Goal: Obtain resource: Download file/media

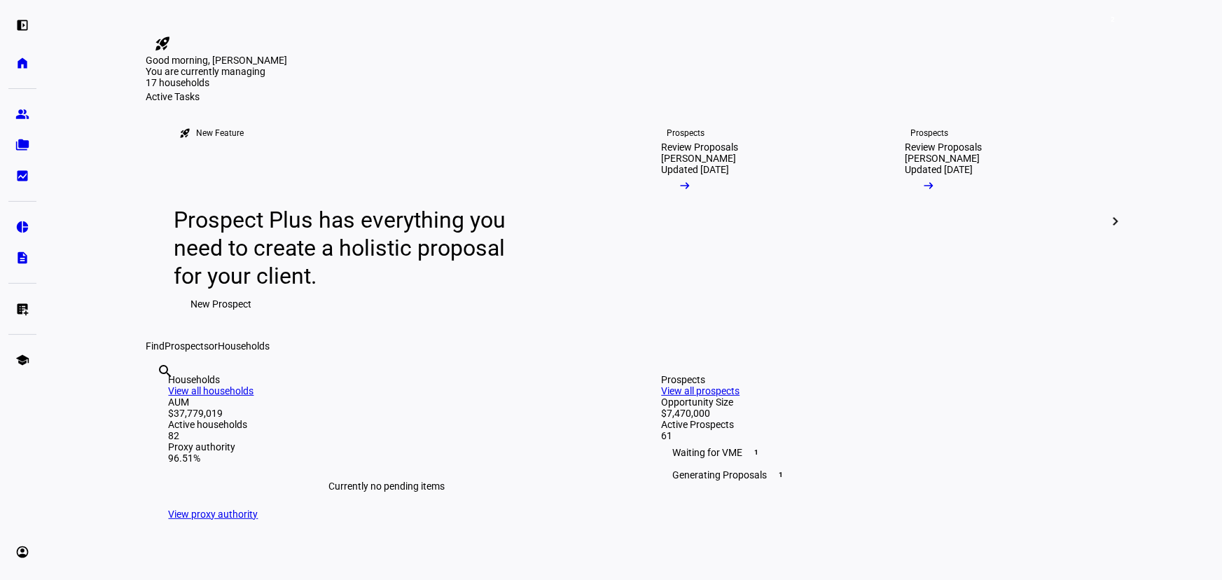
click at [99, 224] on eth-layout-page-content "2 rocket_launch Product Updates The latest features and improvements Powered by…" at bounding box center [633, 290] width 1177 height 580
click at [15, 114] on eth-mat-symbol "group" at bounding box center [22, 114] width 14 height 14
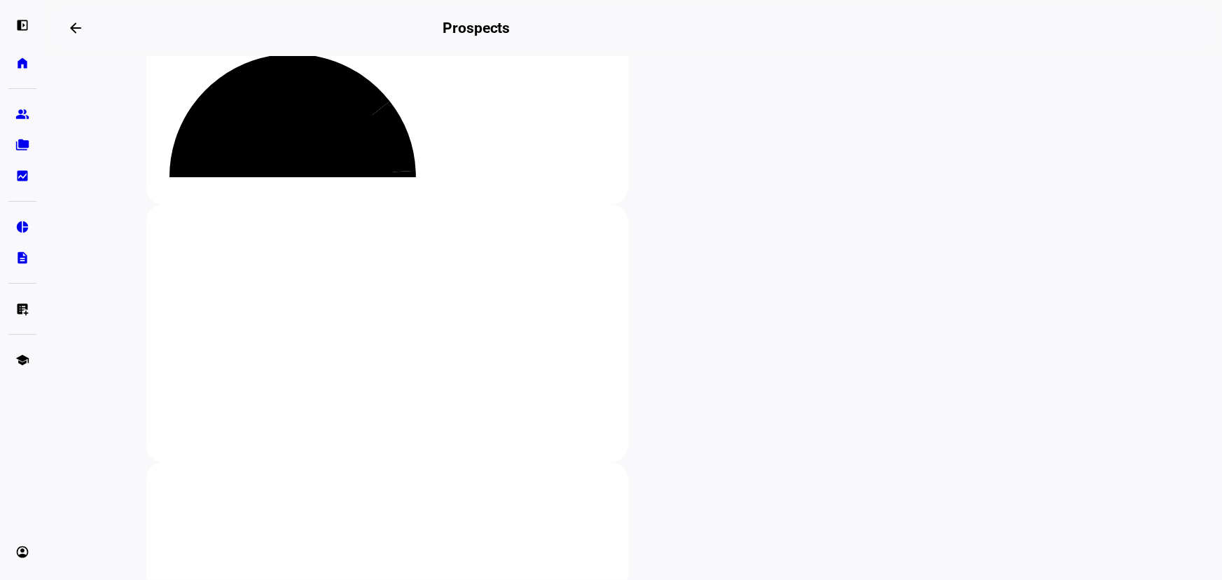
scroll to position [127, 0]
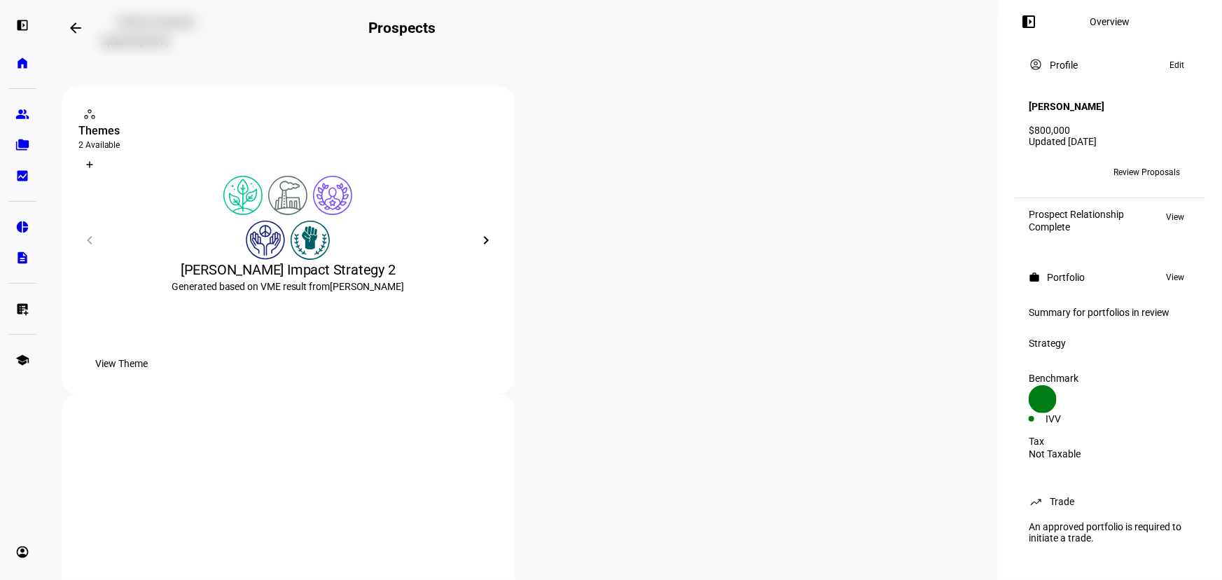
scroll to position [190, 0]
click at [148, 373] on span "View Theme" at bounding box center [121, 359] width 53 height 28
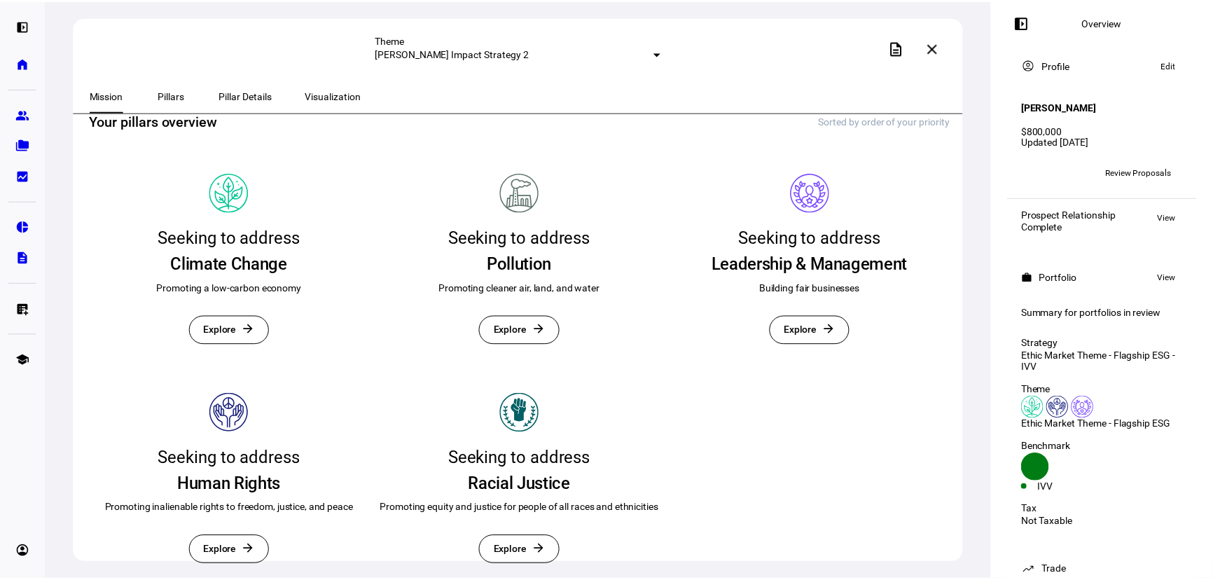
scroll to position [380, 0]
click at [897, 53] on span at bounding box center [903, 48] width 34 height 34
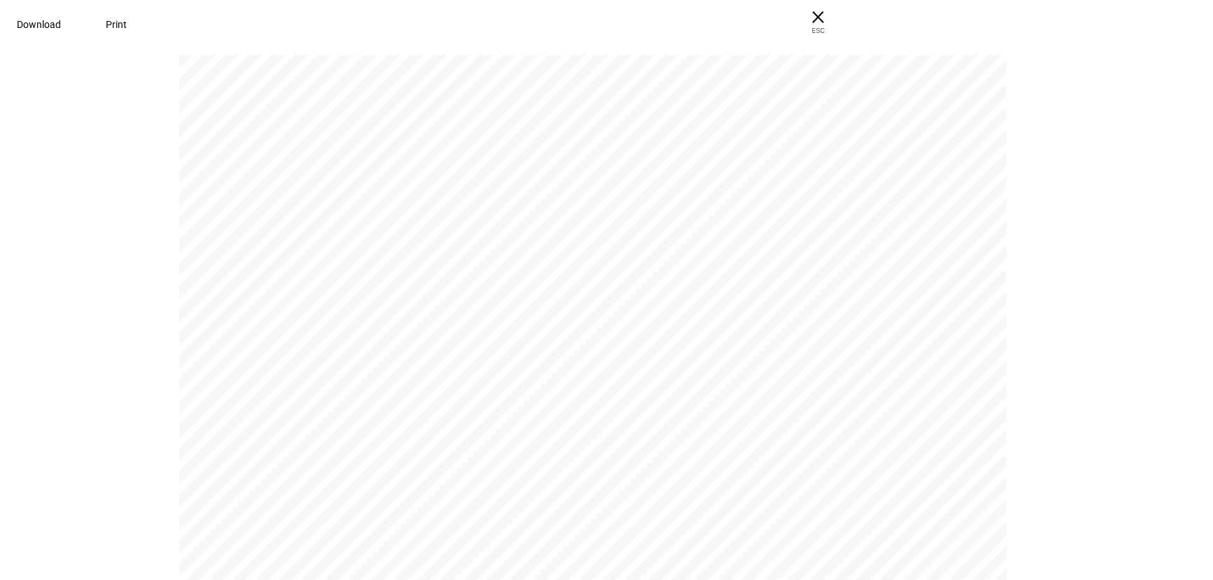
click at [61, 19] on span "Download" at bounding box center [39, 24] width 44 height 11
